Goal: Transaction & Acquisition: Purchase product/service

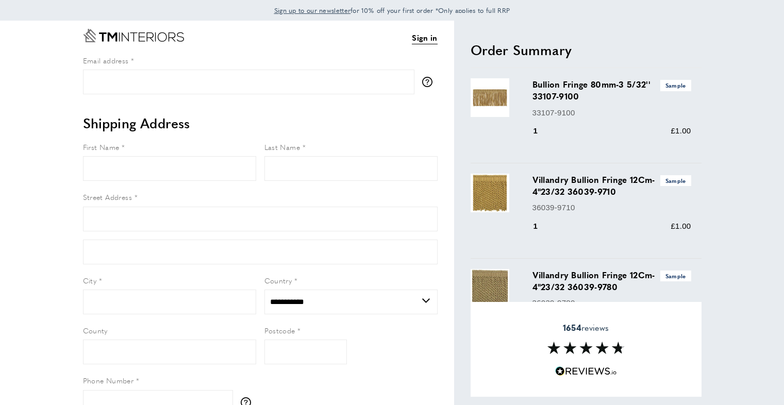
select select "**"
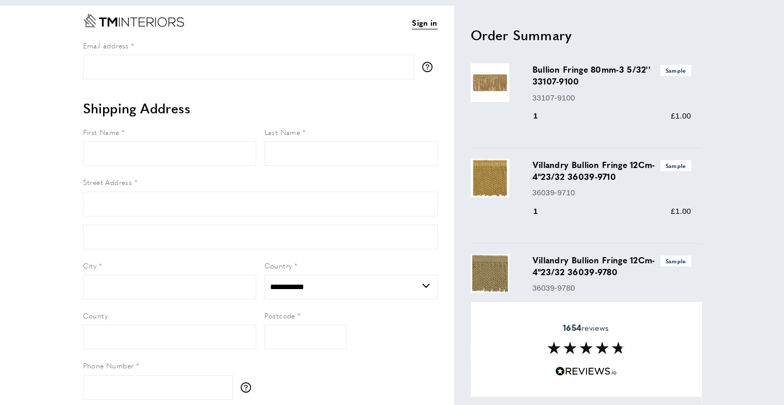
scroll to position [122, 0]
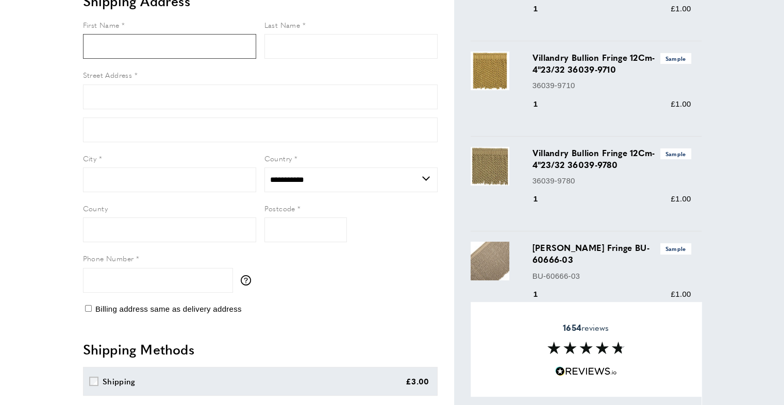
click at [154, 44] on input "First Name" at bounding box center [169, 46] width 173 height 25
type input "**********"
type input "******"
type input "**********"
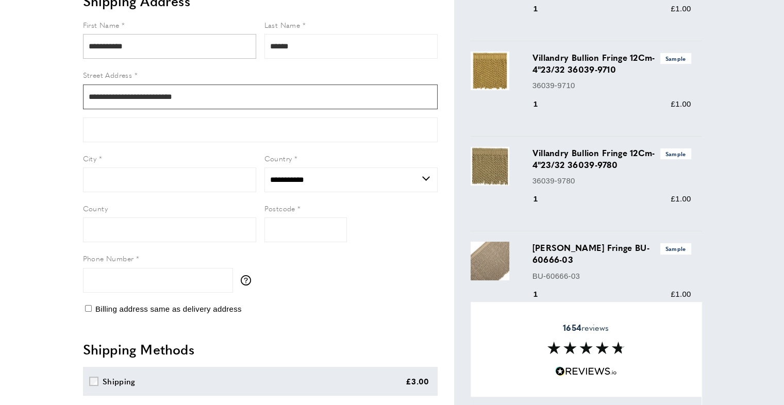
type input "**********"
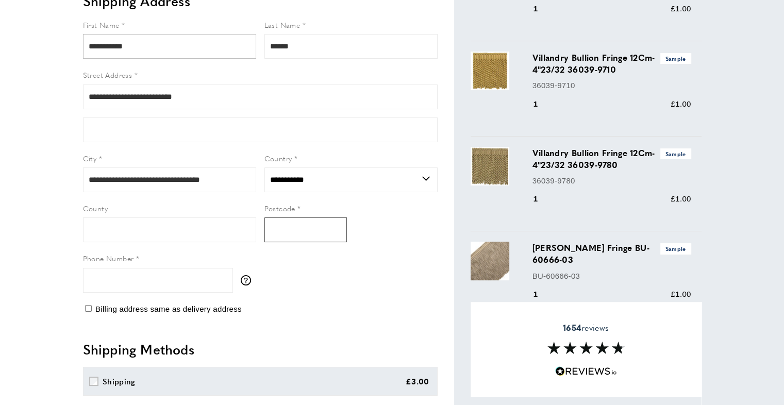
type input "********"
type input "**********"
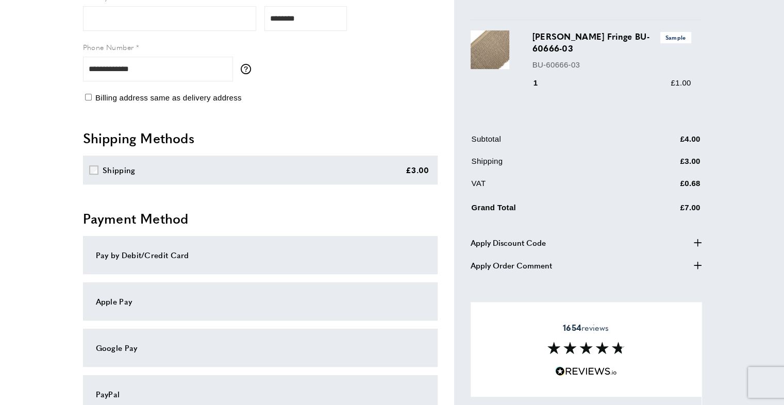
scroll to position [334, 0]
click at [204, 388] on div "PayPal" at bounding box center [260, 393] width 329 height 12
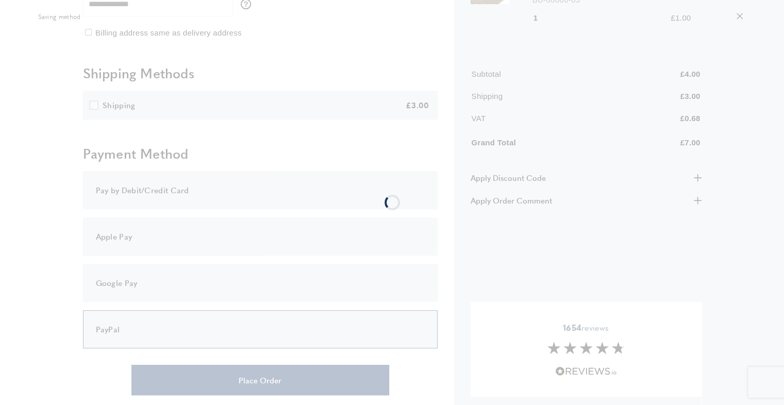
scroll to position [462, 0]
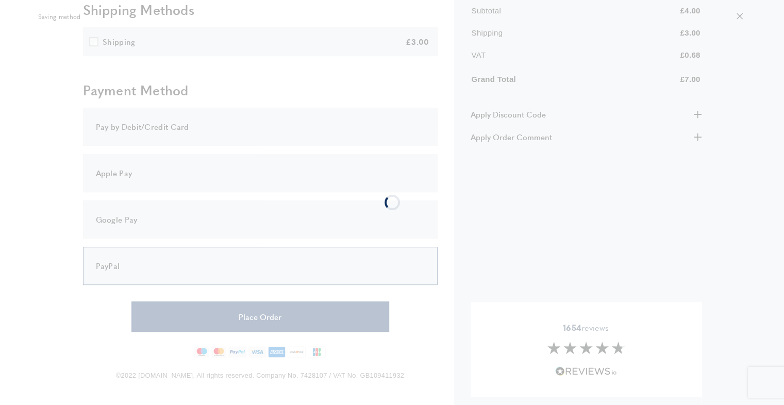
click at [264, 128] on div at bounding box center [392, 202] width 784 height 405
click at [288, 42] on div at bounding box center [392, 202] width 784 height 405
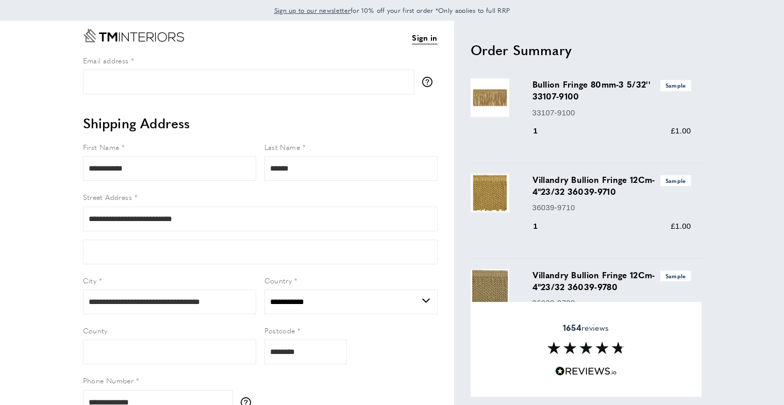
select select "**"
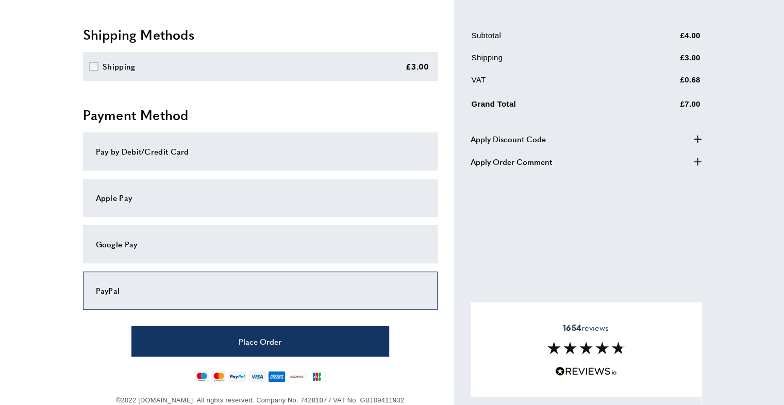
scroll to position [443, 0]
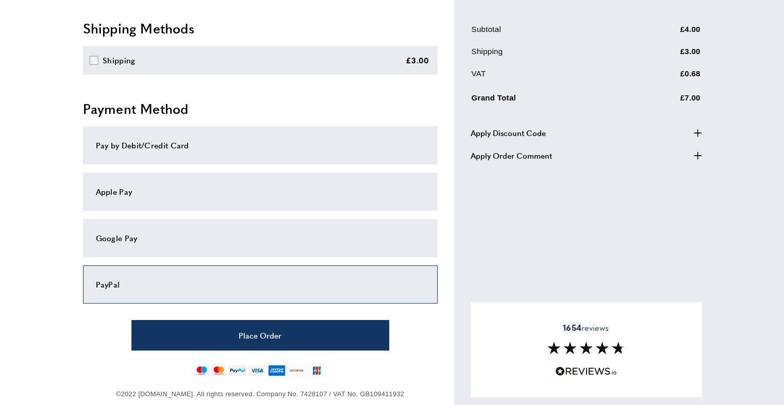
click at [274, 295] on div "PayPal" at bounding box center [260, 284] width 355 height 38
click at [262, 156] on div "Pay by Debit/Credit Card" at bounding box center [260, 145] width 355 height 38
click at [157, 140] on div "Pay by Debit/Credit Card" at bounding box center [260, 145] width 329 height 12
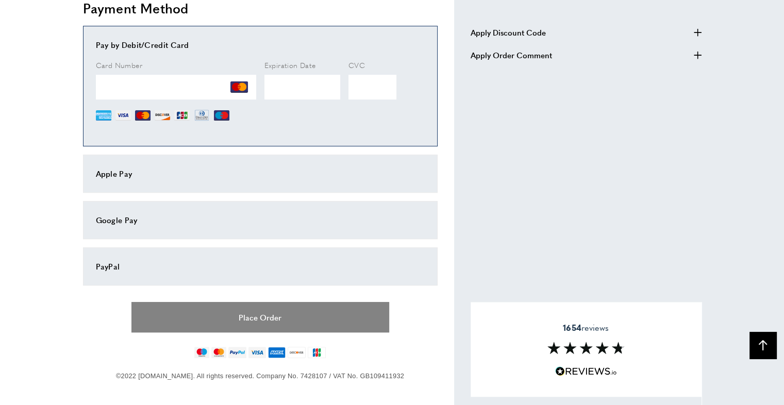
click at [323, 307] on button "Place Order" at bounding box center [260, 317] width 258 height 30
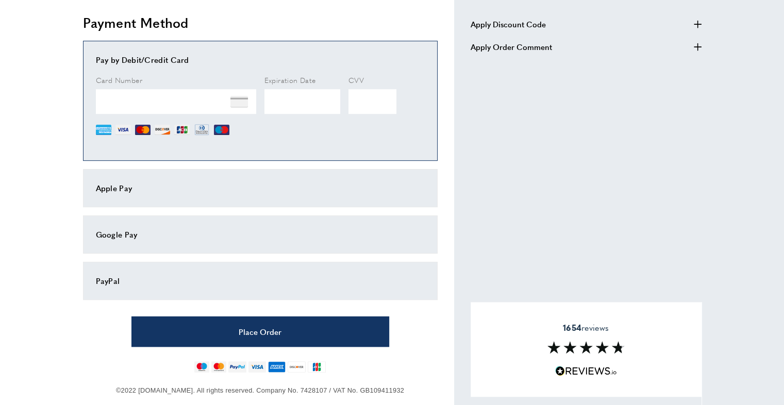
scroll to position [566, 0]
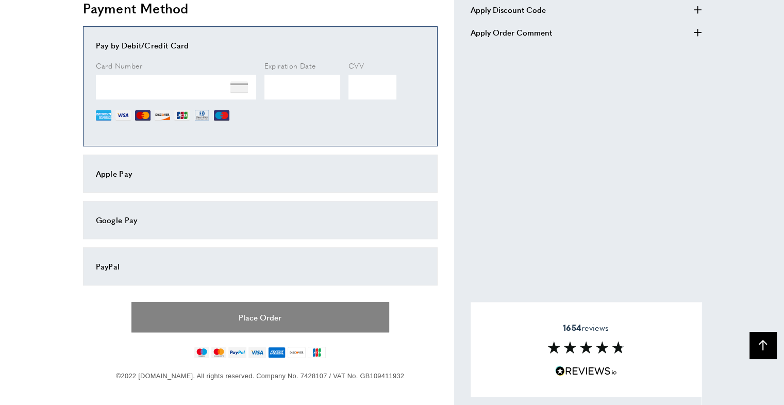
click at [234, 312] on button "Place Order" at bounding box center [260, 317] width 258 height 30
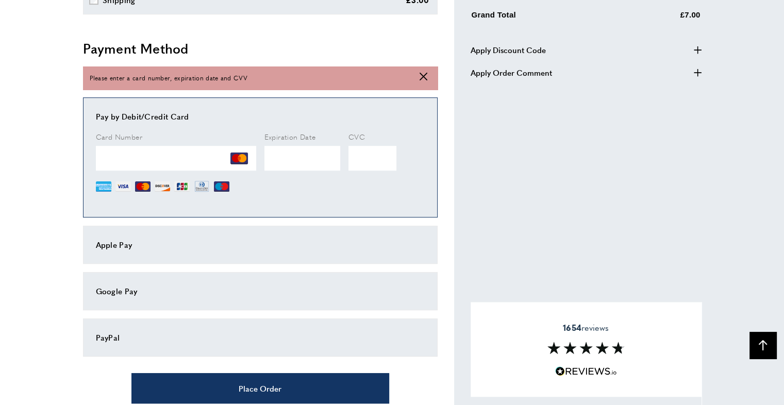
scroll to position [528, 0]
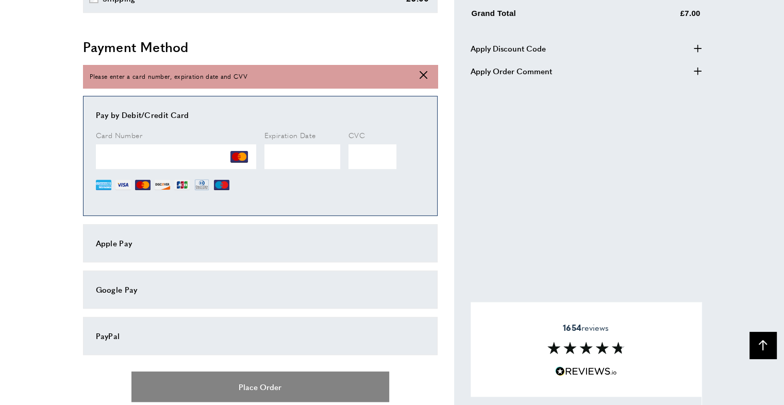
click at [316, 392] on button "Place Order" at bounding box center [260, 387] width 258 height 30
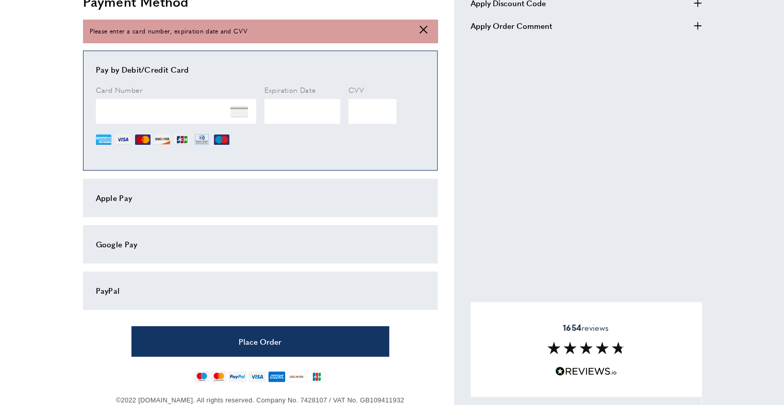
scroll to position [596, 0]
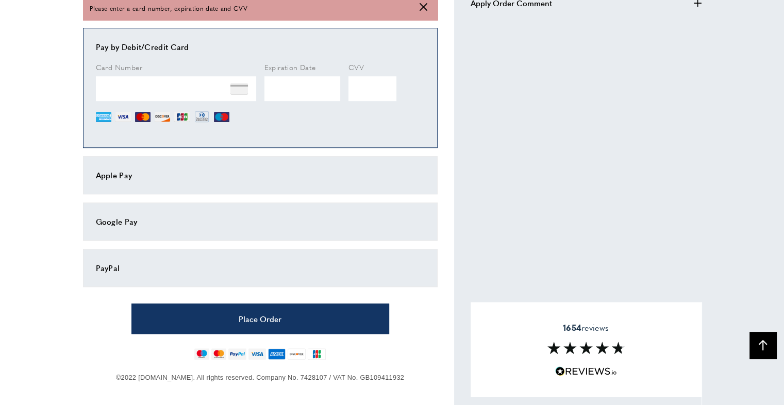
click at [112, 263] on div "PayPal" at bounding box center [260, 268] width 329 height 12
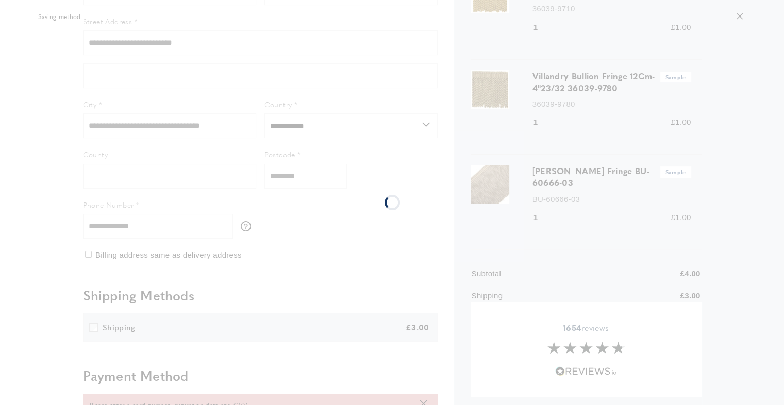
scroll to position [218, 0]
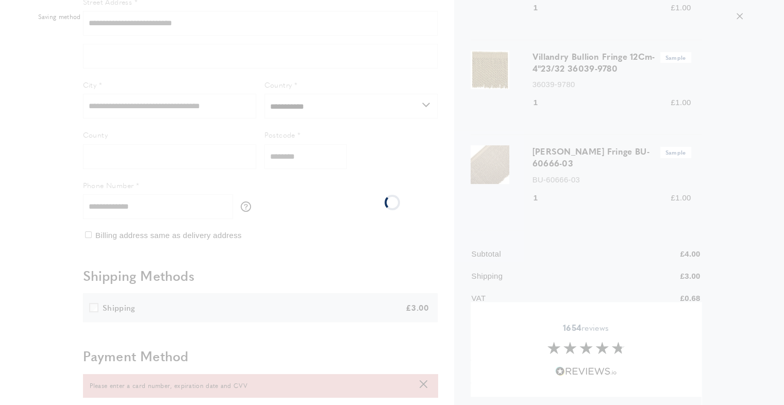
drag, startPoint x: 591, startPoint y: 183, endPoint x: 492, endPoint y: 92, distance: 134.6
click at [492, 92] on div at bounding box center [392, 202] width 784 height 405
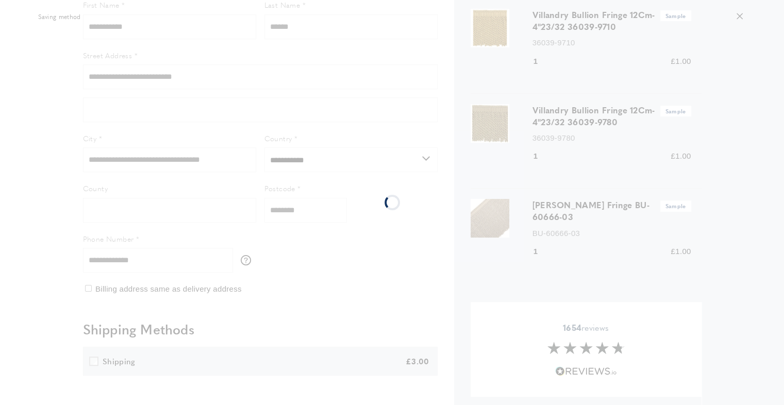
scroll to position [179, 0]
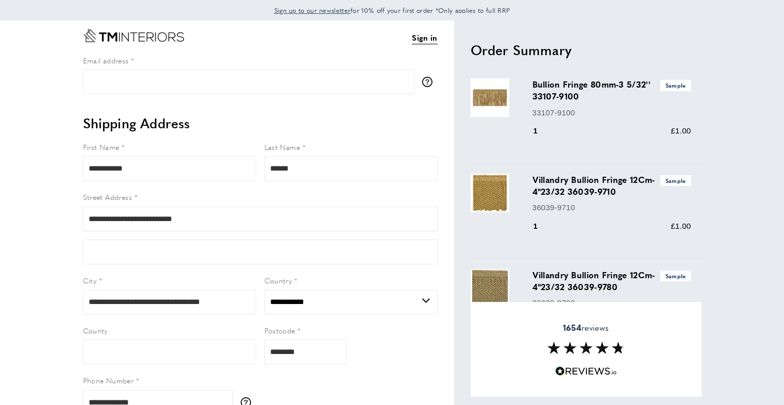
select select "**"
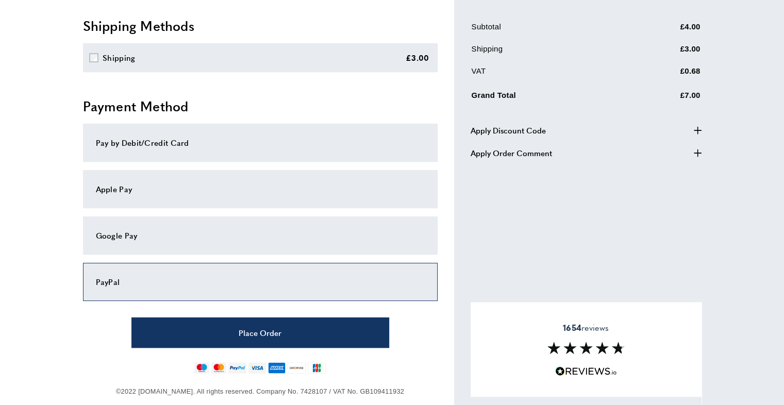
scroll to position [462, 0]
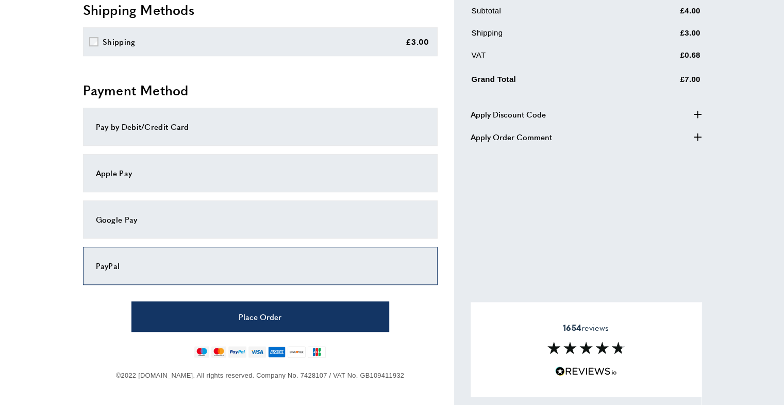
click at [218, 266] on div "PayPal" at bounding box center [260, 266] width 329 height 12
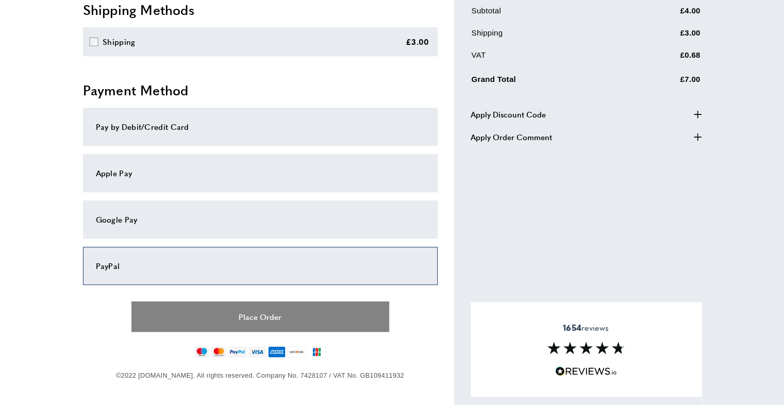
click at [238, 313] on button "Place Order" at bounding box center [260, 316] width 258 height 30
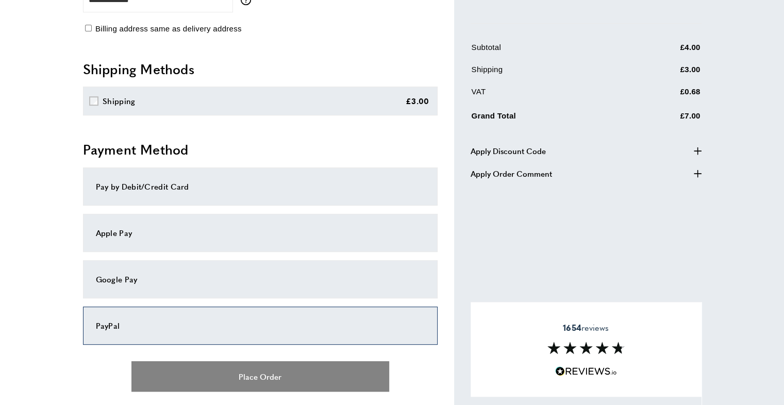
scroll to position [437, 0]
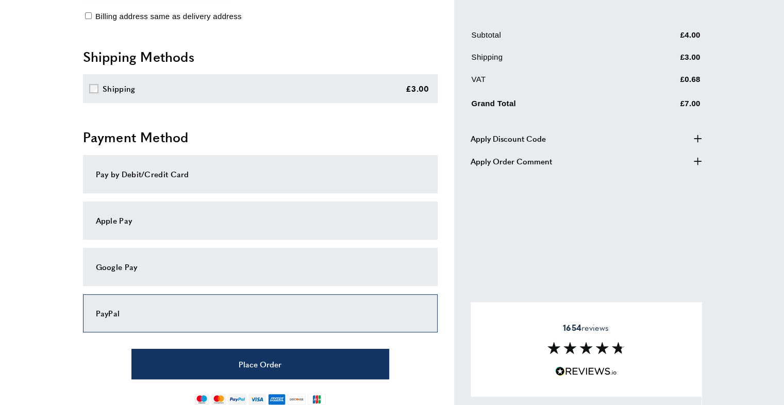
click at [205, 294] on div "PayPal" at bounding box center [260, 313] width 355 height 38
click at [199, 308] on div "PayPal" at bounding box center [260, 313] width 329 height 12
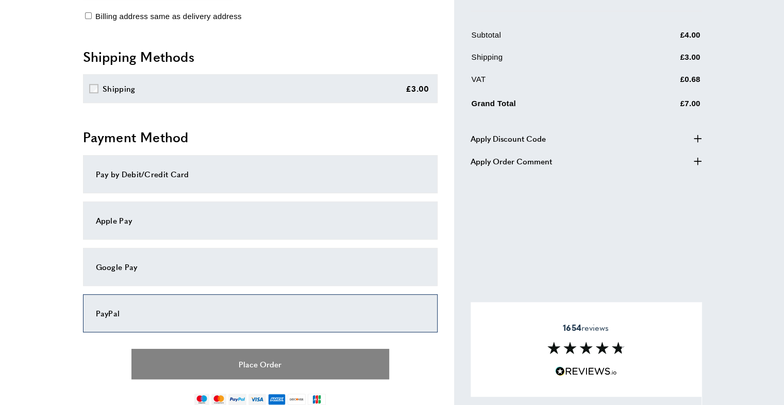
click at [223, 357] on button "Place Order" at bounding box center [260, 364] width 258 height 30
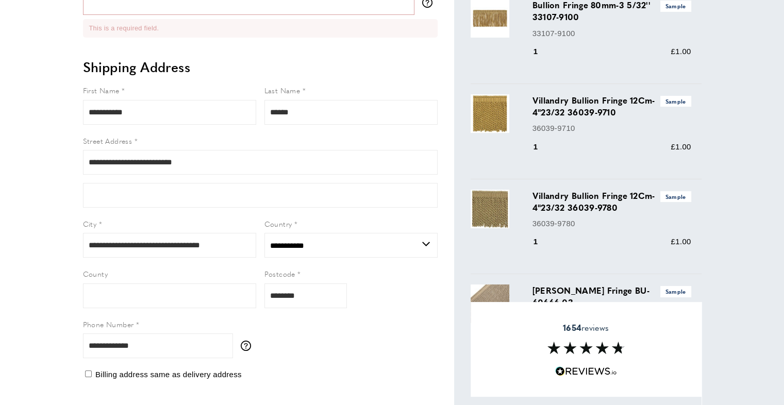
scroll to position [0, 0]
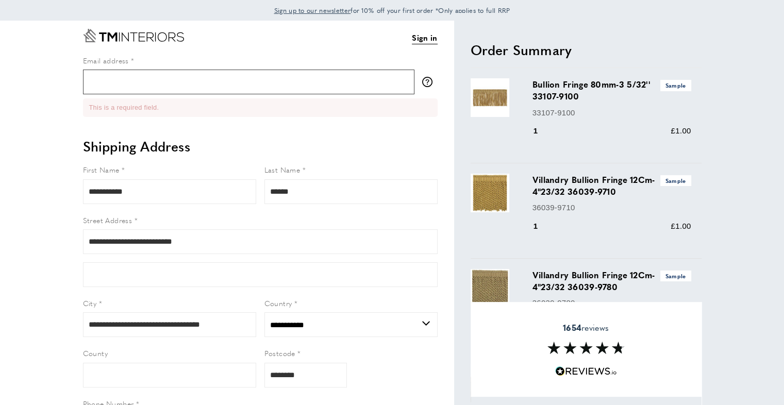
click at [190, 75] on input "Email address" at bounding box center [248, 82] width 331 height 25
type input "**********"
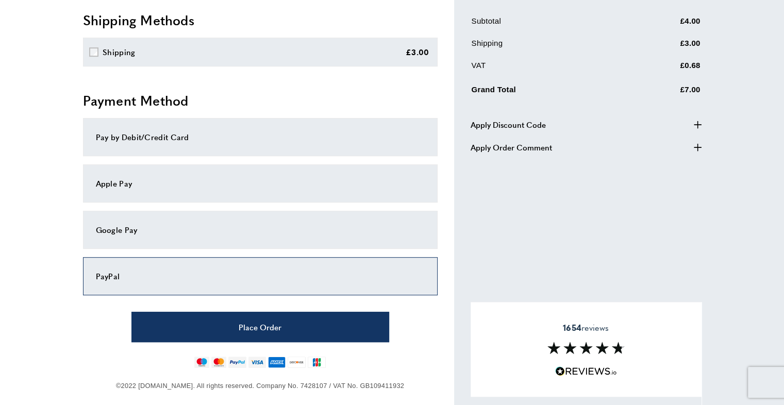
scroll to position [448, 0]
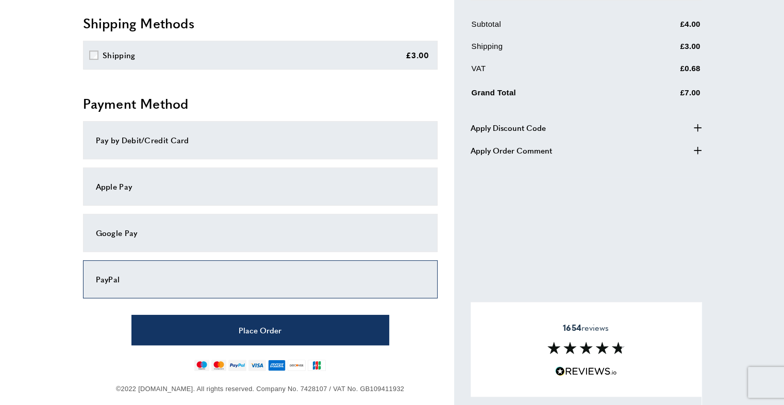
click at [262, 266] on div "PayPal" at bounding box center [260, 279] width 355 height 38
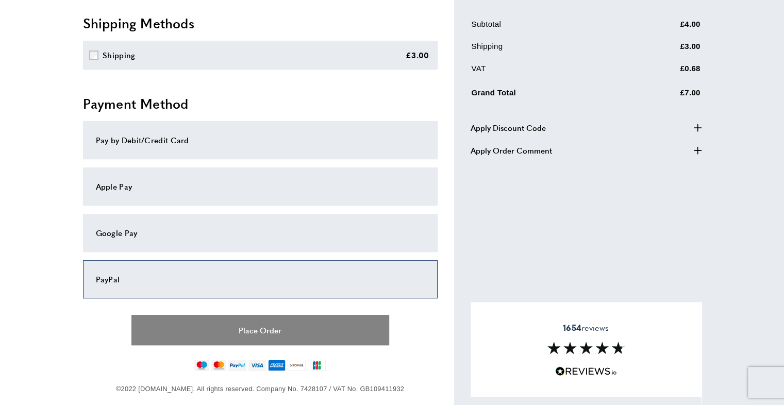
click at [254, 331] on button "Place Order" at bounding box center [260, 330] width 258 height 30
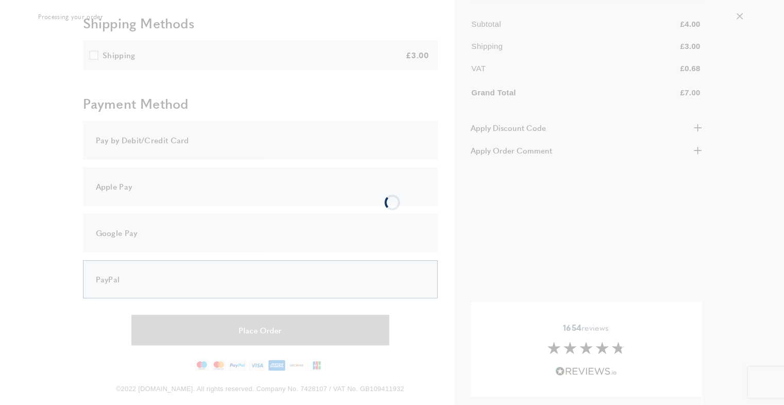
scroll to position [480, 0]
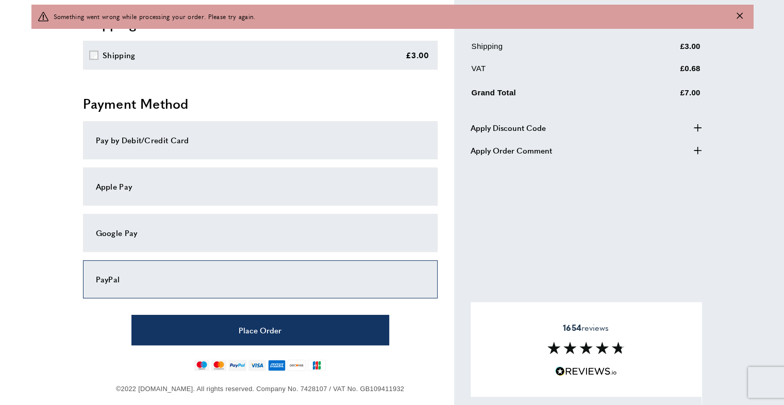
click at [237, 137] on div "Pay by Debit/Credit Card" at bounding box center [260, 140] width 329 height 12
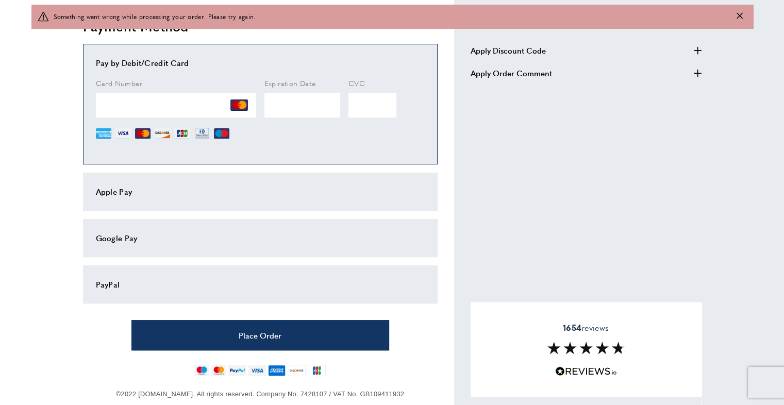
scroll to position [575, 0]
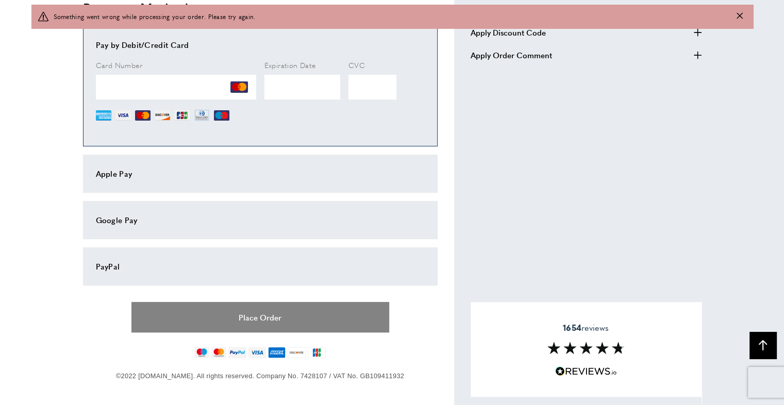
drag, startPoint x: 293, startPoint y: 318, endPoint x: 306, endPoint y: 391, distance: 73.8
click at [266, 321] on button "Place Order" at bounding box center [260, 317] width 258 height 30
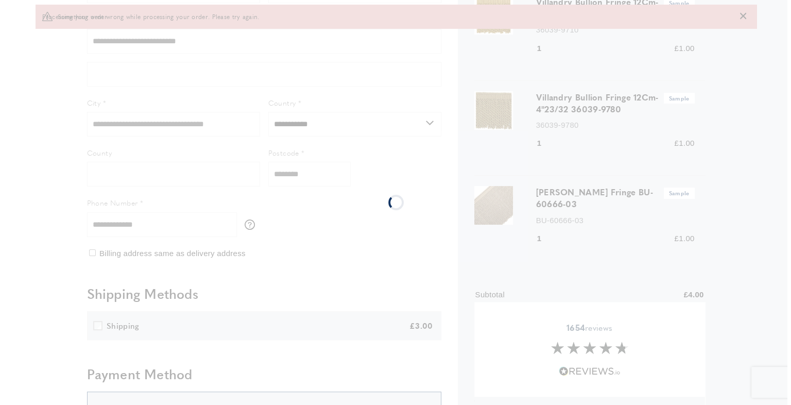
scroll to position [0, 0]
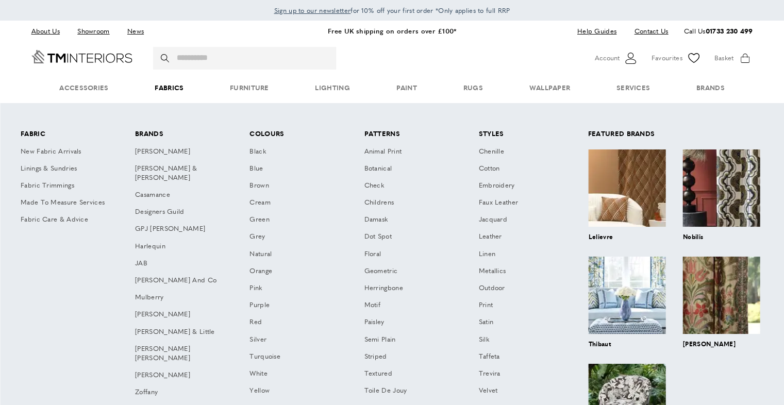
click at [173, 89] on link "Fabrics" at bounding box center [168, 87] width 75 height 31
